Goal: Task Accomplishment & Management: Use online tool/utility

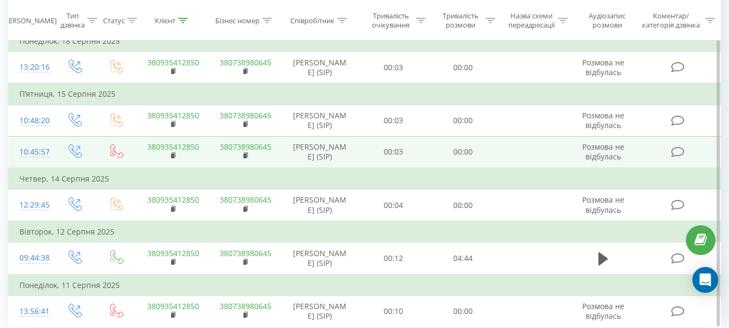
scroll to position [256, 0]
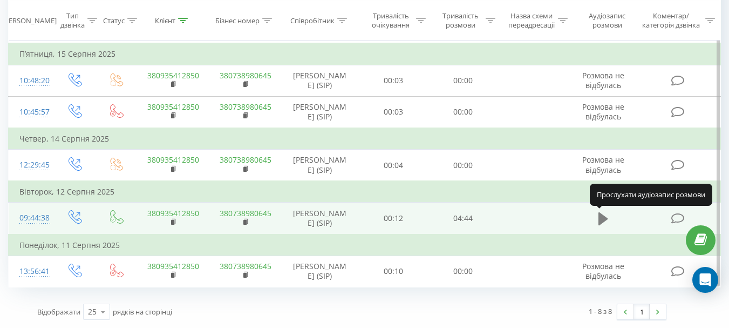
click at [601, 218] on icon at bounding box center [604, 218] width 10 height 13
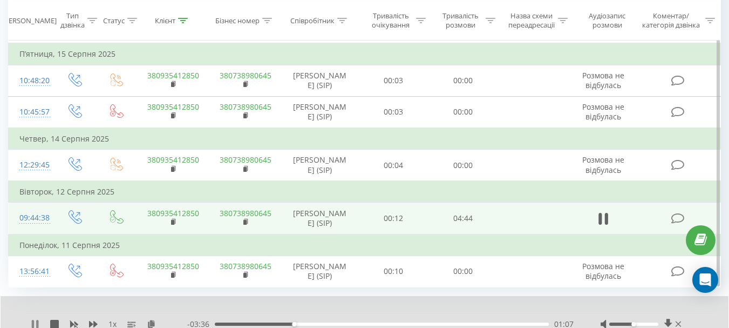
click at [35, 327] on icon at bounding box center [35, 324] width 9 height 9
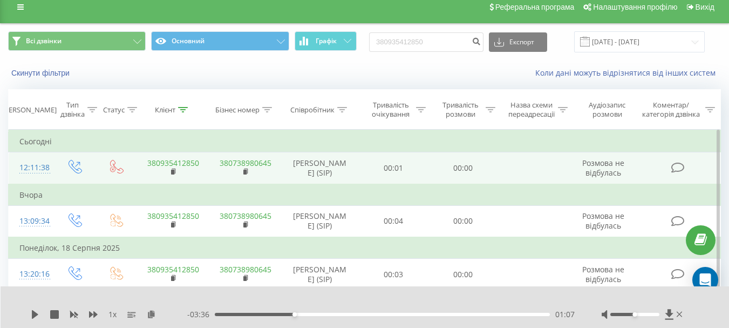
scroll to position [0, 0]
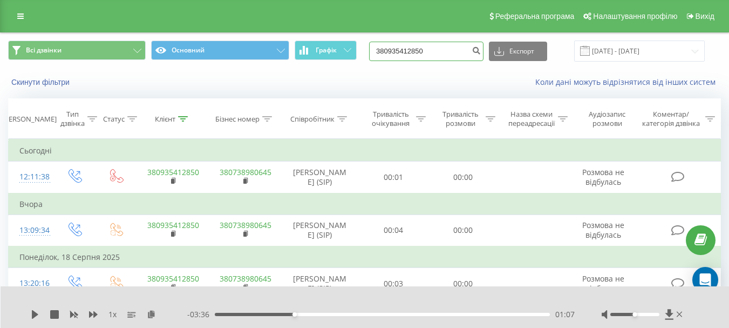
drag, startPoint x: 432, startPoint y: 52, endPoint x: 398, endPoint y: 43, distance: 35.9
click at [360, 42] on div "Всі дзвінки Основний Графік 380935412850 Експорт .csv .xls .xlsx 20.05.2025 - 2…" at bounding box center [364, 50] width 713 height 21
paste input "+38067325403"
click at [388, 49] on input "+380673254030" at bounding box center [426, 51] width 114 height 19
type input "380673254030"
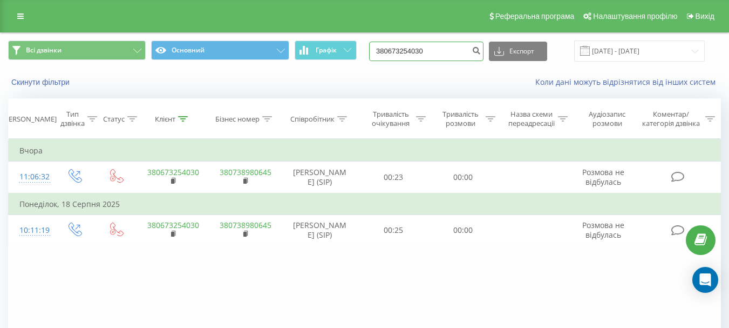
drag, startPoint x: 410, startPoint y: 53, endPoint x: 377, endPoint y: 49, distance: 33.2
click at [377, 49] on div "Всі дзвінки Основний Графік 380673254030 Експорт .csv .xls .xlsx [DATE] - [DATE]" at bounding box center [364, 50] width 713 height 21
paste input "[PHONE_NUMBER]"
click at [393, 50] on input "[PHONE_NUMBER]" at bounding box center [426, 51] width 114 height 19
type input "380979066145"
